Goal: Information Seeking & Learning: Learn about a topic

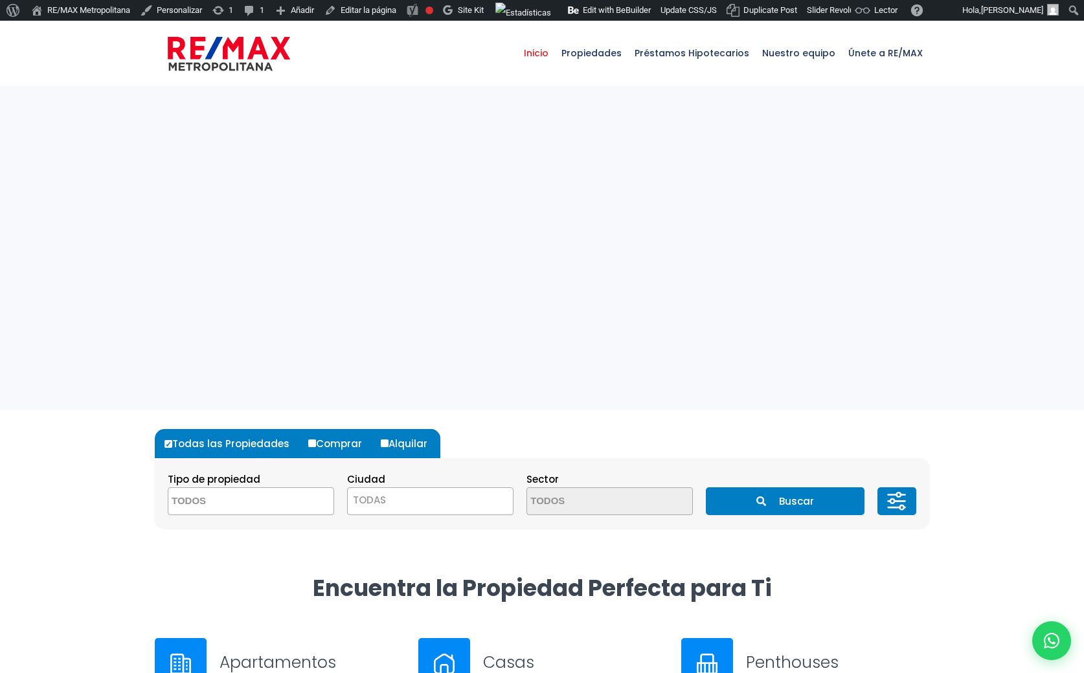
select select
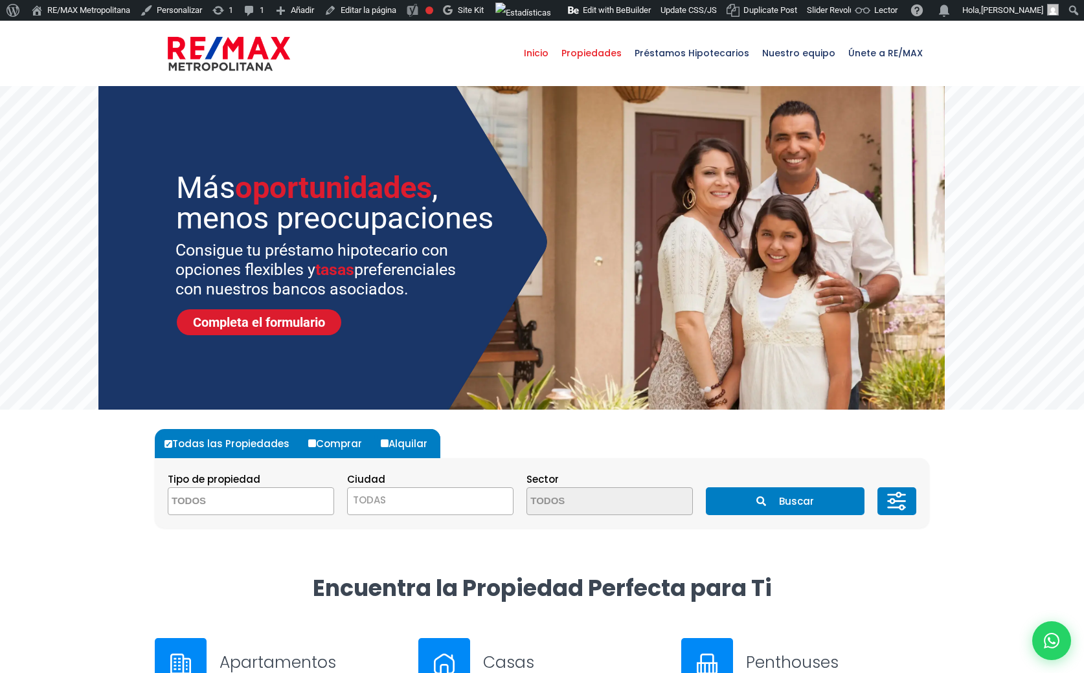
click at [601, 49] on span "Propiedades" at bounding box center [591, 53] width 73 height 39
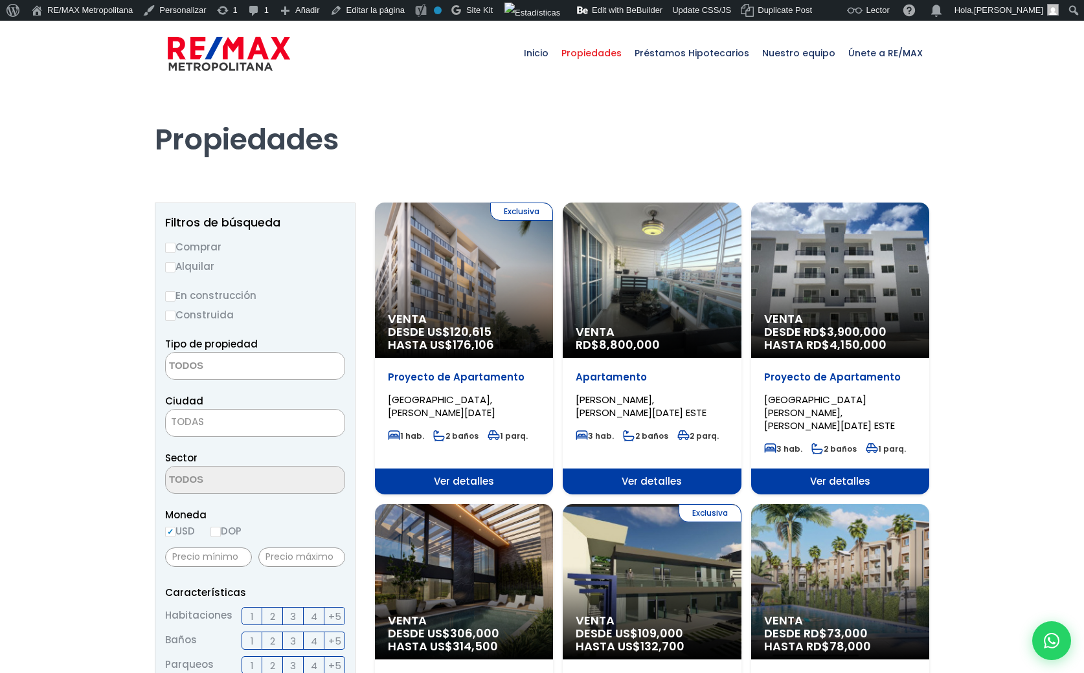
select select
click at [443, 302] on div "Exclusiva Venta DESDE US$ 120,615 HASTA US$ 176,106" at bounding box center [464, 280] width 178 height 155
